Goal: Information Seeking & Learning: Find specific fact

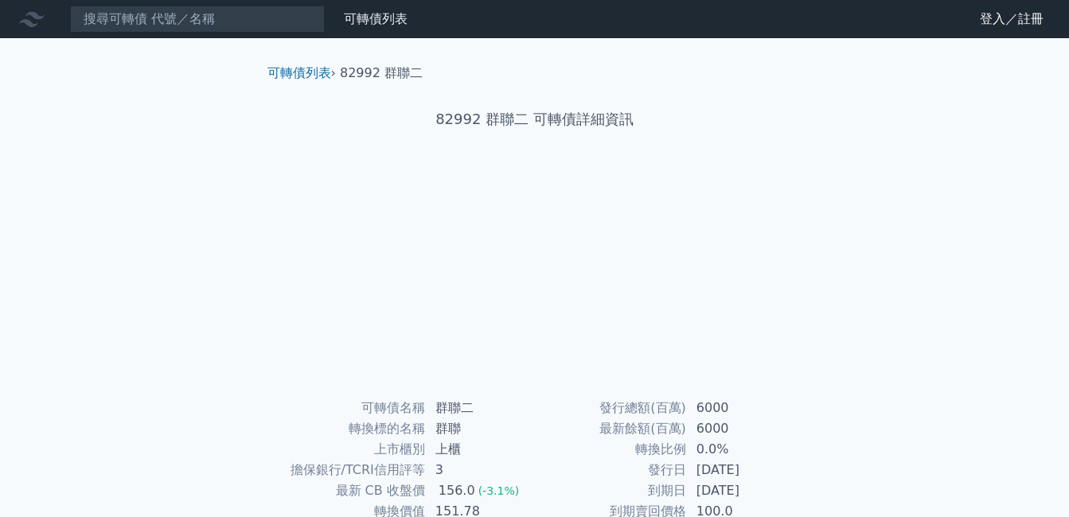
scroll to position [220, 0]
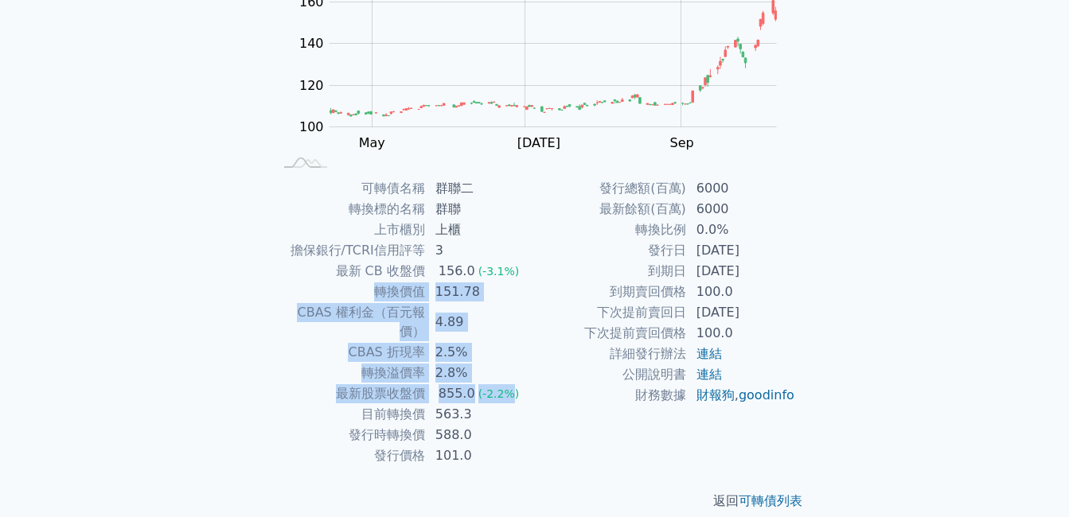
drag, startPoint x: 508, startPoint y: 378, endPoint x: 302, endPoint y: 287, distance: 225.2
click at [302, 287] on tbody "可轉債名稱 群聯二 轉換標的名稱 群聯 上市櫃別 上櫃 擔保銀行/TCRI信用評等 3 最新 CB 收盤價 156.0 (-3.1%) 轉換價值 151.78…" at bounding box center [404, 322] width 261 height 288
click at [507, 342] on td "2.5%" at bounding box center [480, 352] width 109 height 21
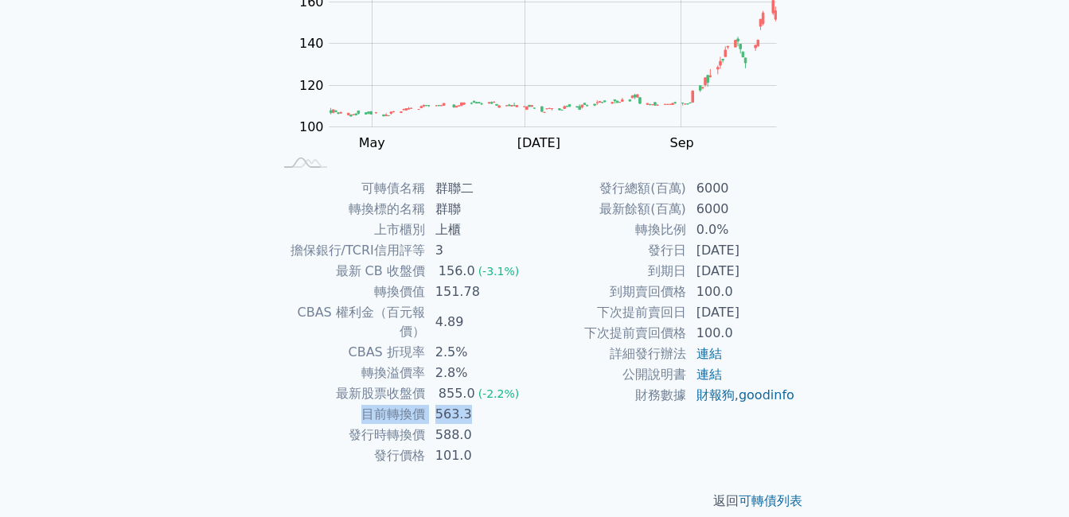
drag, startPoint x: 488, startPoint y: 396, endPoint x: 298, endPoint y: 401, distance: 189.5
click at [298, 404] on tr "目前轉換價 563.3" at bounding box center [404, 414] width 261 height 21
click at [511, 404] on td "563.3" at bounding box center [480, 414] width 109 height 21
drag, startPoint x: 493, startPoint y: 398, endPoint x: 348, endPoint y: 401, distance: 145.7
click at [348, 404] on tr "目前轉換價 563.3" at bounding box center [404, 414] width 261 height 21
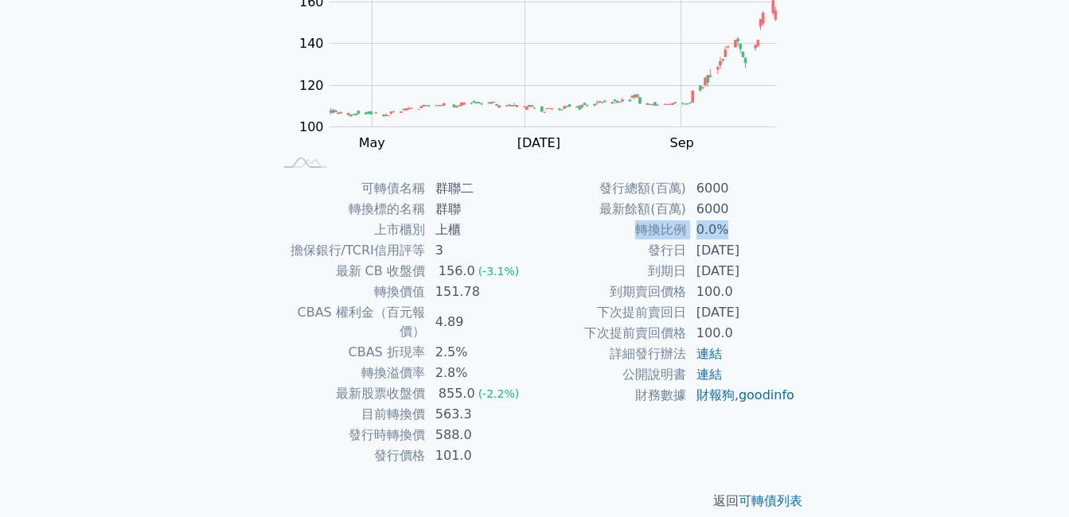
drag, startPoint x: 622, startPoint y: 228, endPoint x: 767, endPoint y: 236, distance: 144.3
click at [767, 236] on tr "轉換比例 0.0%" at bounding box center [665, 230] width 261 height 21
drag, startPoint x: 767, startPoint y: 236, endPoint x: 928, endPoint y: 240, distance: 161.6
click at [928, 240] on div "可轉債列表 財務數據 可轉債列表 財務數據 登入／註冊 登入／註冊 可轉債列表 › 82992 群聯二 82992 群聯二 可轉債詳細資訊 Zoom Out …" at bounding box center [534, 158] width 1069 height 756
